Goal: Information Seeking & Learning: Learn about a topic

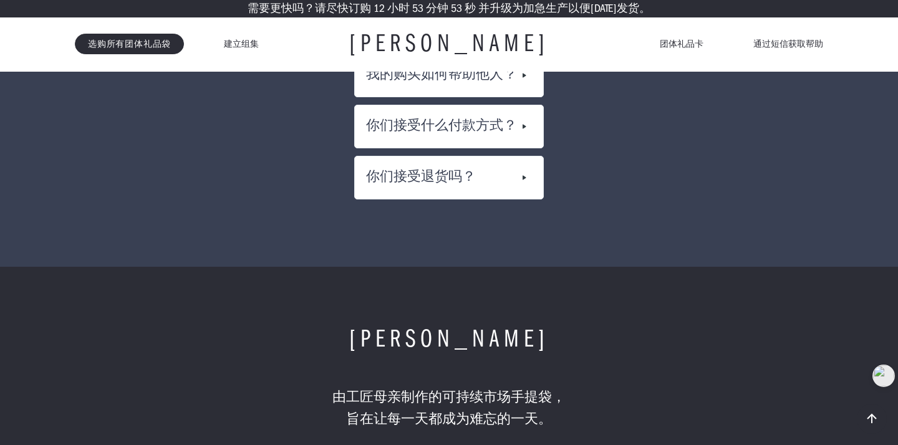
scroll to position [6855, 0]
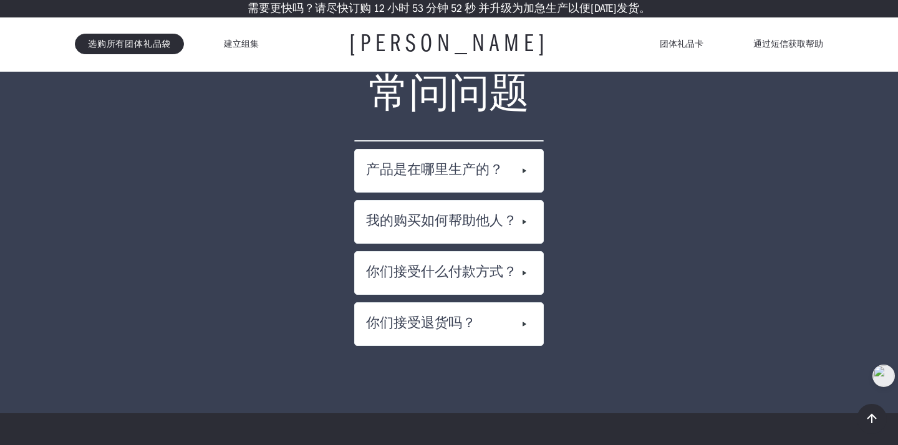
click at [529, 161] on img at bounding box center [524, 171] width 15 height 20
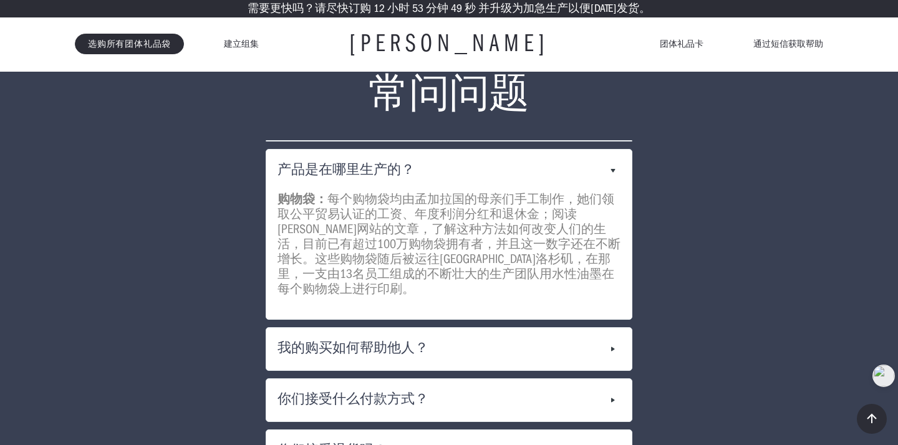
click at [603, 331] on div "我的购买如何帮助他人？" at bounding box center [449, 349] width 366 height 42
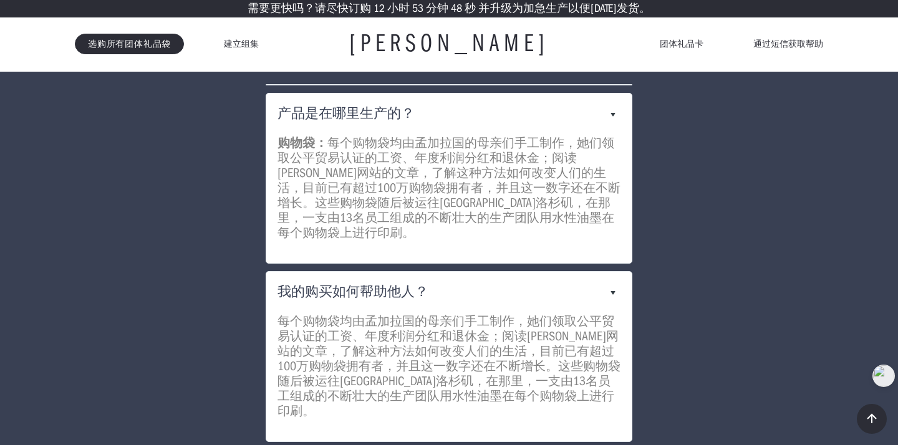
scroll to position [6993, 0]
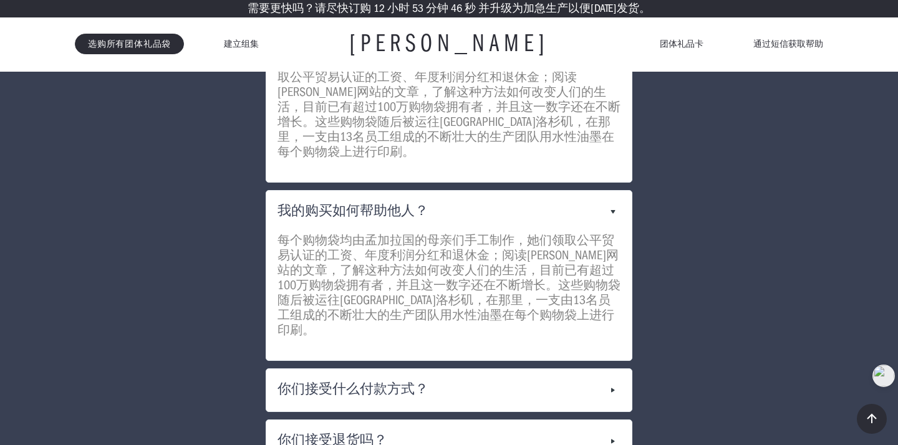
click at [591, 369] on div "你们接受什么付款方式？" at bounding box center [449, 390] width 366 height 42
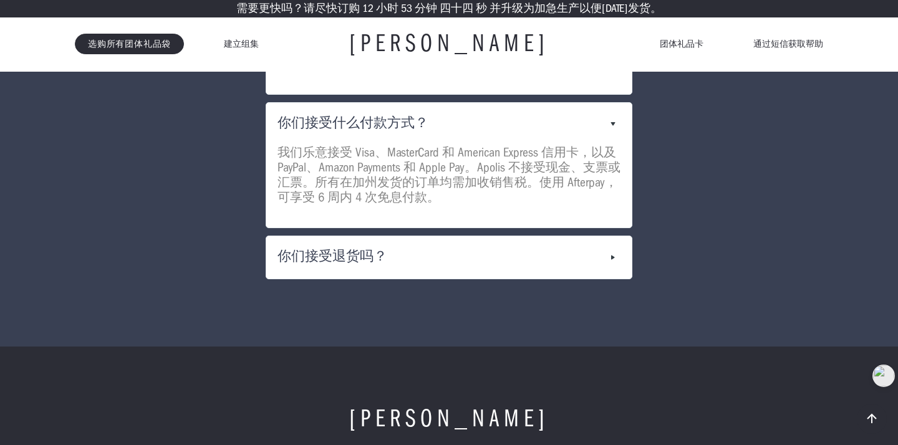
scroll to position [7253, 0]
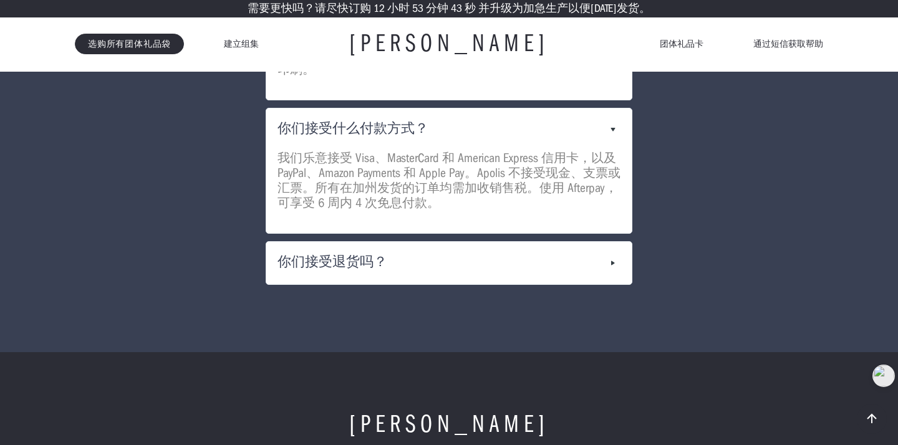
click at [589, 242] on div "你们接受退货吗？" at bounding box center [449, 263] width 366 height 42
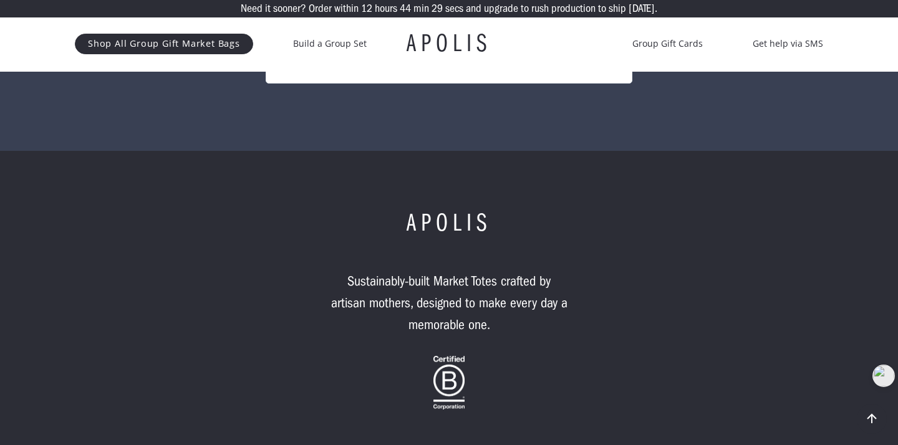
scroll to position [7918, 0]
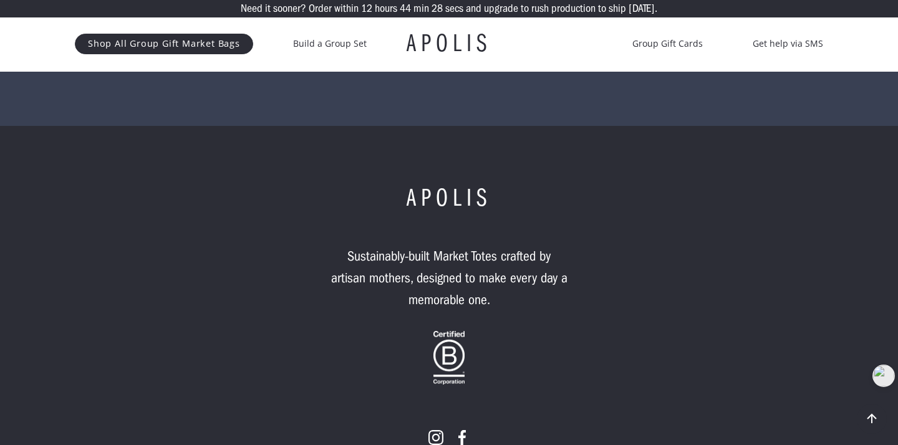
click at [255, 221] on div "APOLIS Sustainably-built Market Totes crafted by artisan mothers, designed to m…" at bounding box center [449, 360] width 779 height 348
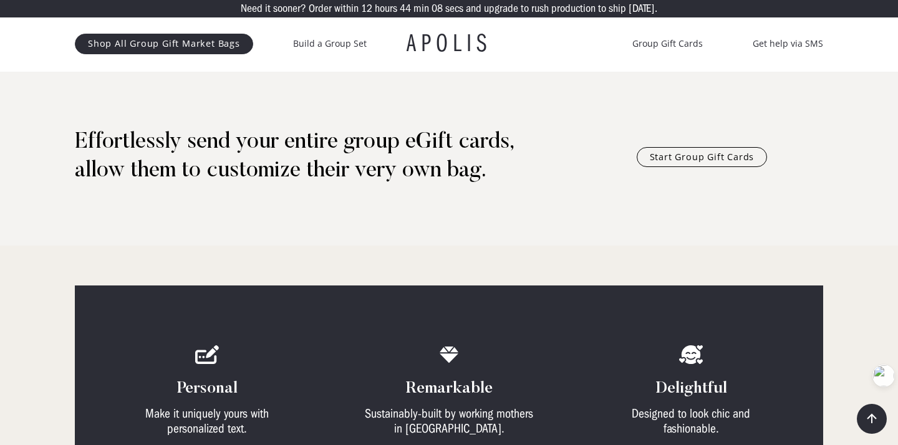
scroll to position [456, 0]
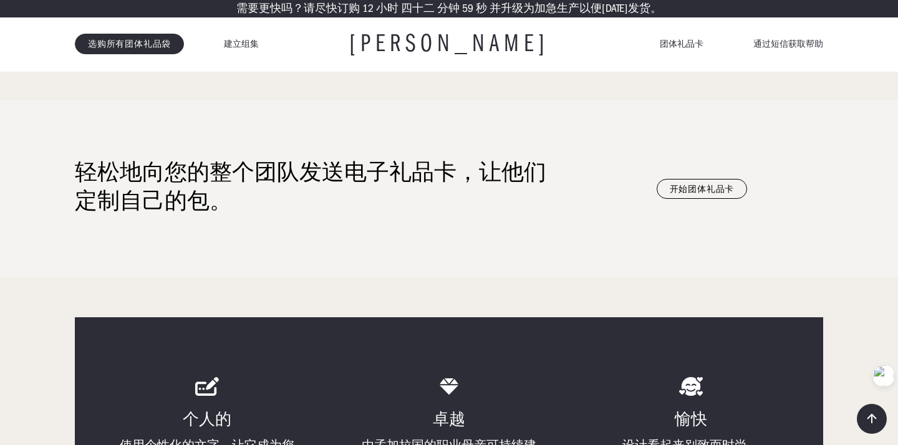
click at [228, 258] on div "轻松地向您的整个团队发送电子礼品卡，让他们定制自己的包。 开始团体礼品卡" at bounding box center [449, 188] width 898 height 177
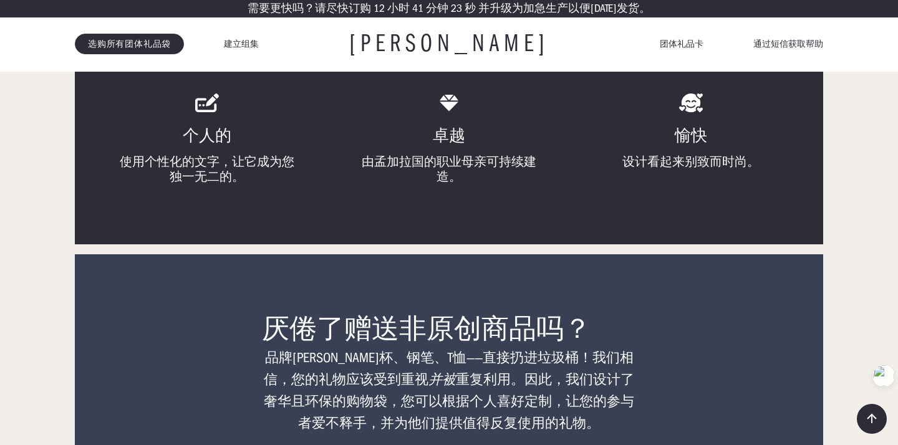
scroll to position [924, 0]
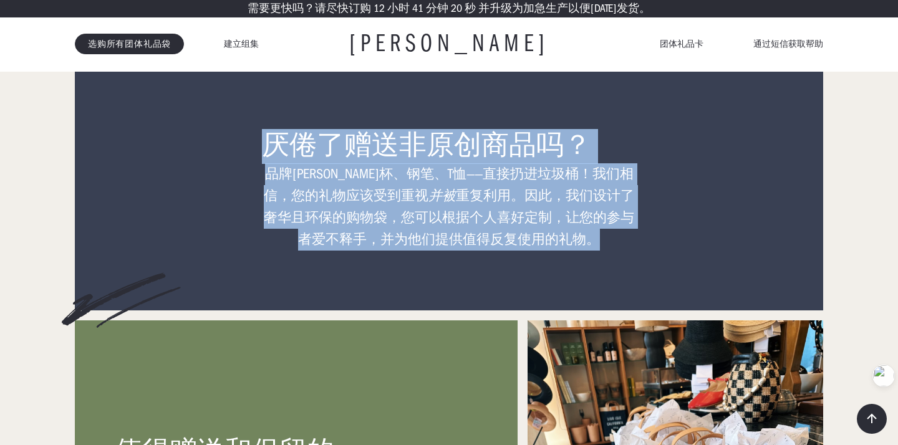
drag, startPoint x: 270, startPoint y: 142, endPoint x: 601, endPoint y: 268, distance: 355.2
click at [601, 268] on div "厌倦了赠送 非原创商品吗？ 品牌[PERSON_NAME]杯、钢笔、T恤——直接扔进垃圾桶！我们相信，您的礼物应该受到重视 并被 重复利用。因此，我们设计了奢…" at bounding box center [449, 190] width 749 height 240
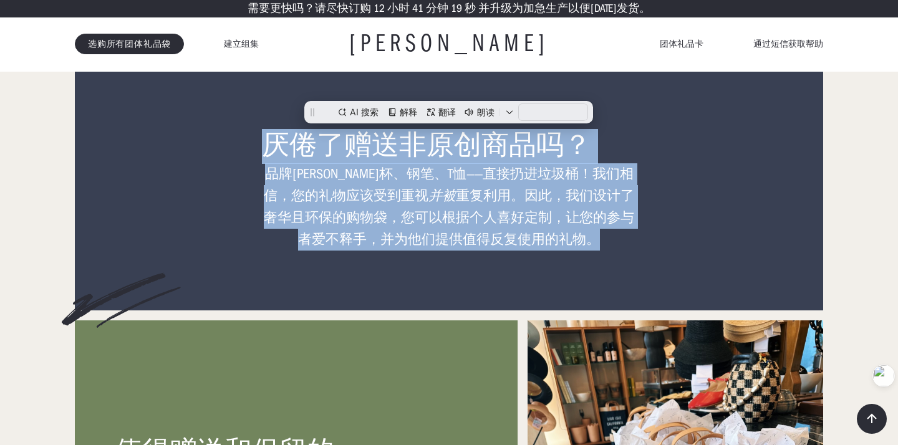
copy div "厌倦了赠送 非原创商品吗？ 品牌[PERSON_NAME]杯、钢笔、T恤——直接扔进垃圾桶！我们相信，您的礼物应该受到重视 并被 重复利用。因此，我们设计了奢…"
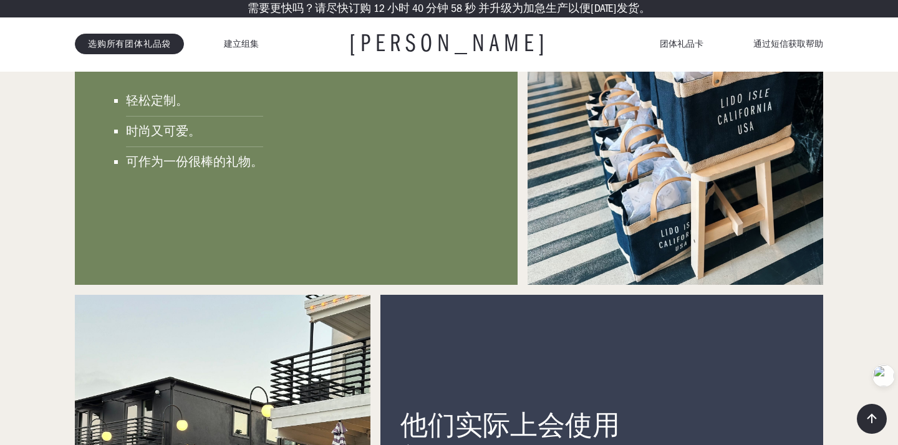
scroll to position [1272, 0]
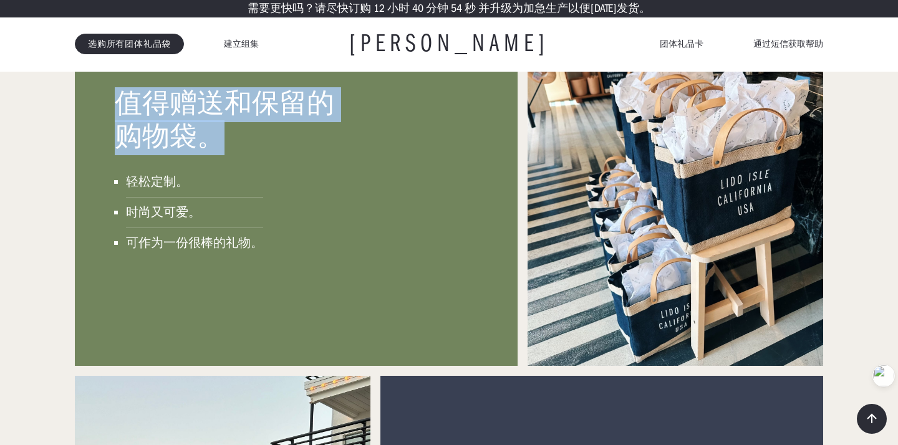
drag, startPoint x: 120, startPoint y: 96, endPoint x: 222, endPoint y: 138, distance: 110.5
click at [222, 138] on font "值得赠送和保留的购物袋。" at bounding box center [225, 121] width 220 height 68
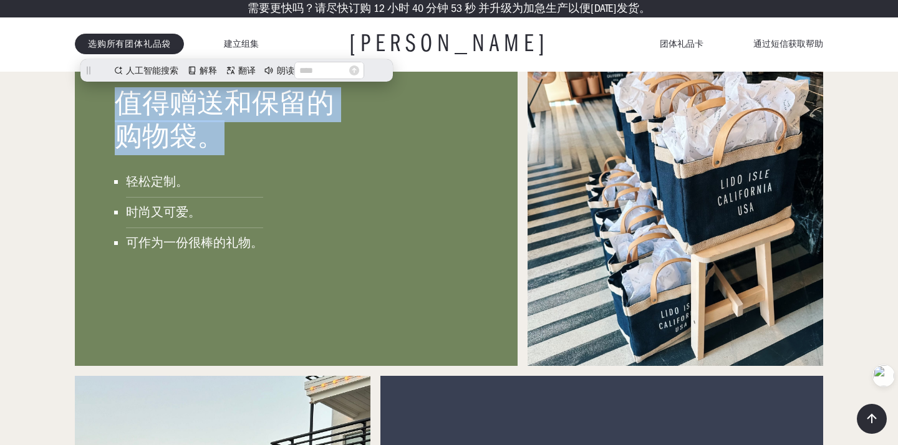
copy font "值得赠送和保留的购物袋。"
click at [406, 251] on div "值得赠送和保留的购物袋。 轻松定制。 时尚又可爱。 可作为一份很棒的礼物。" at bounding box center [296, 170] width 443 height 394
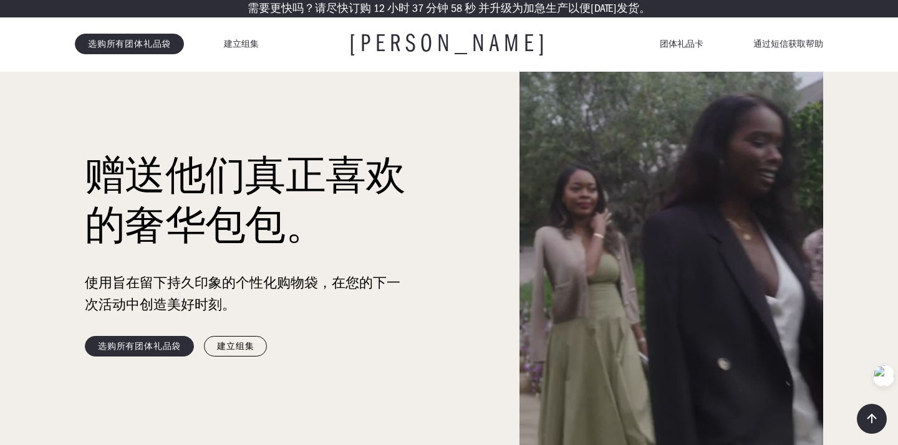
scroll to position [0, 0]
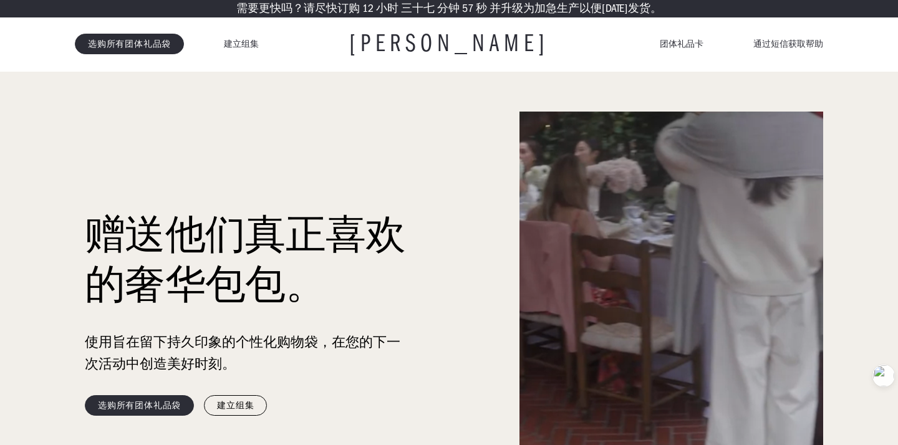
click at [418, 44] on font "[PERSON_NAME]" at bounding box center [450, 43] width 202 height 28
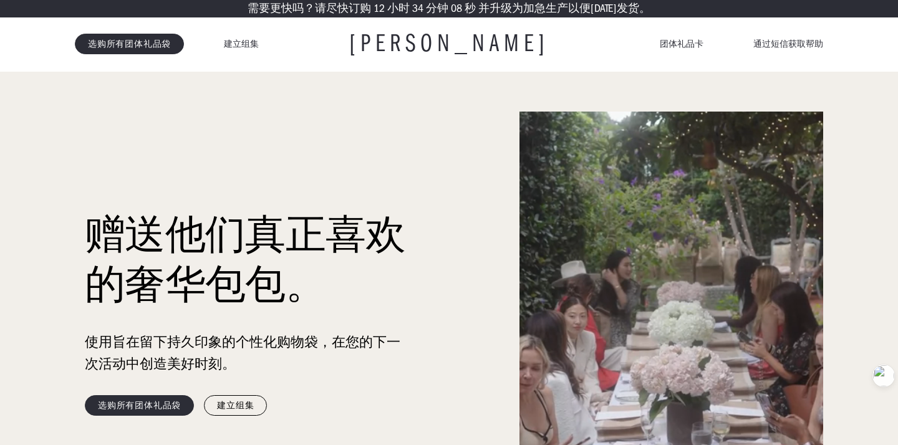
click at [441, 48] on font "[PERSON_NAME]" at bounding box center [450, 43] width 202 height 28
